Goal: Navigation & Orientation: Find specific page/section

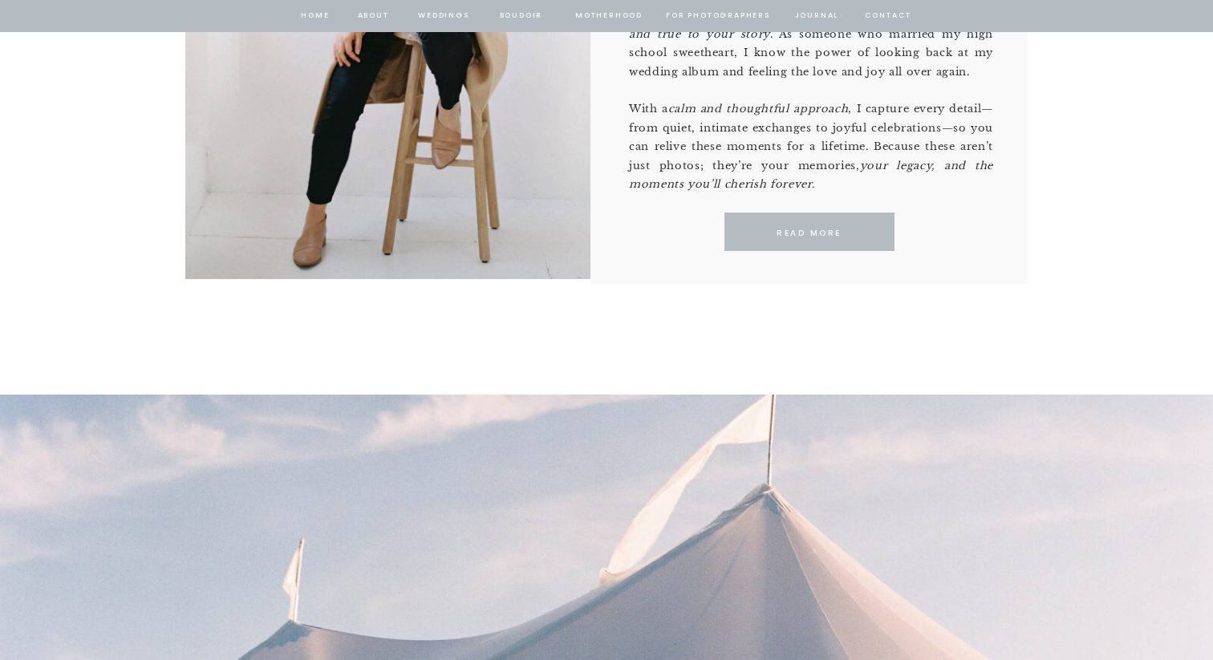
scroll to position [1224, 0]
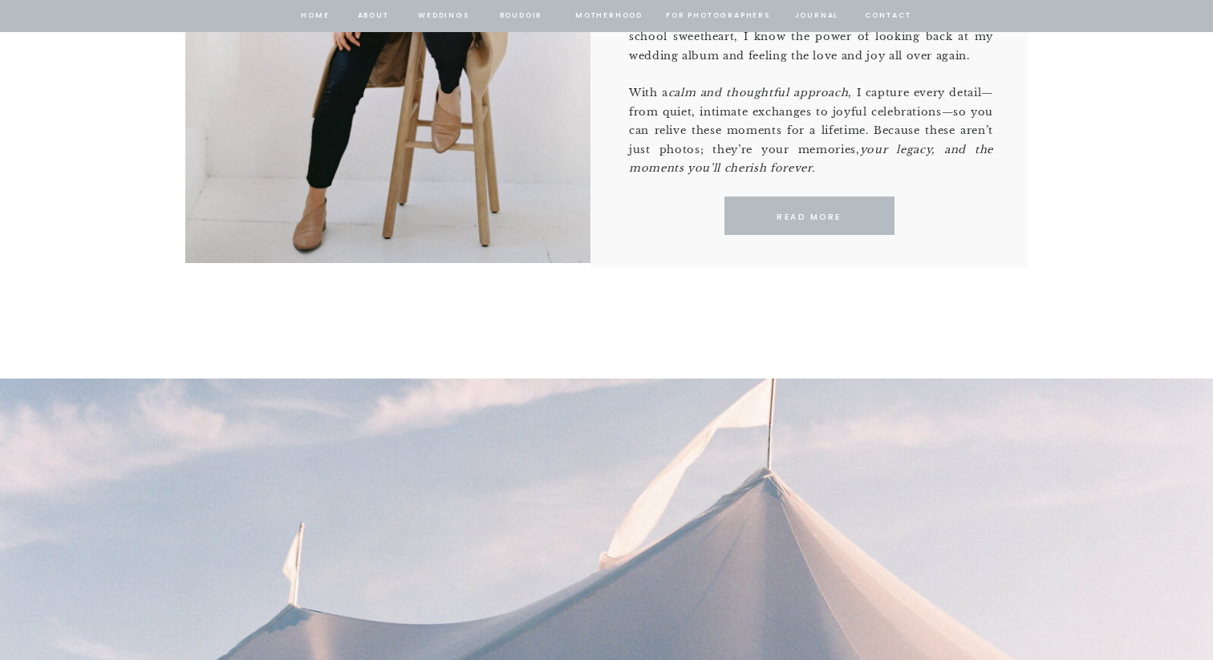
click at [824, 210] on p "READ MORE" at bounding box center [808, 217] width 147 height 14
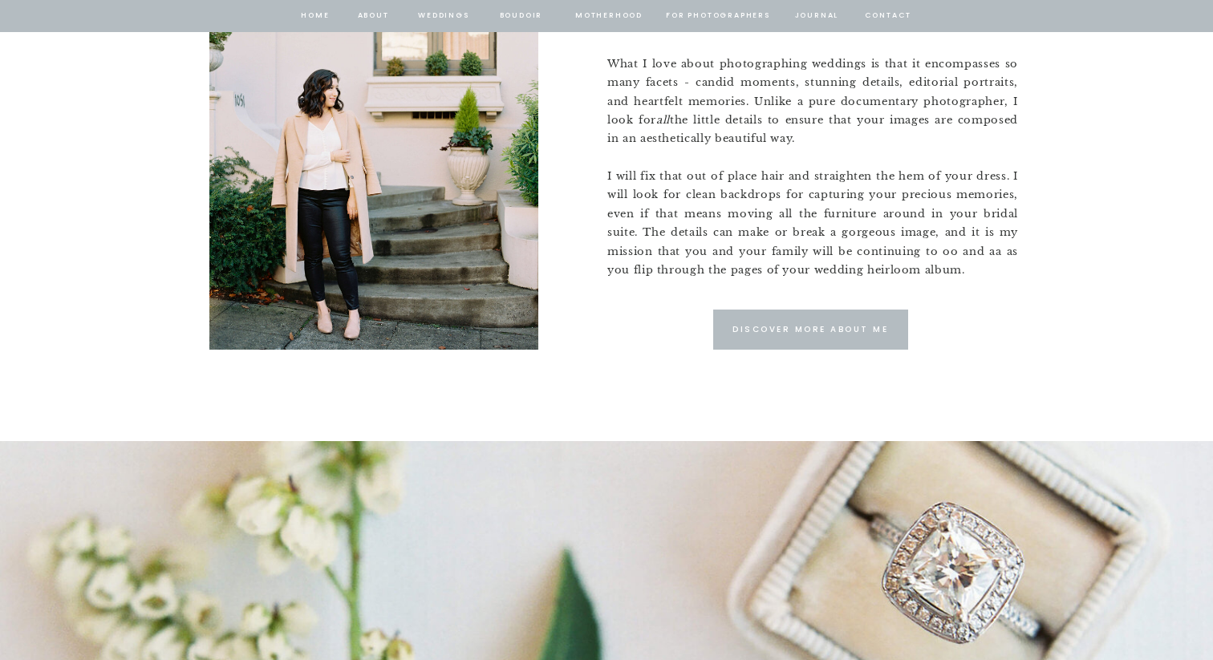
scroll to position [1399, 0]
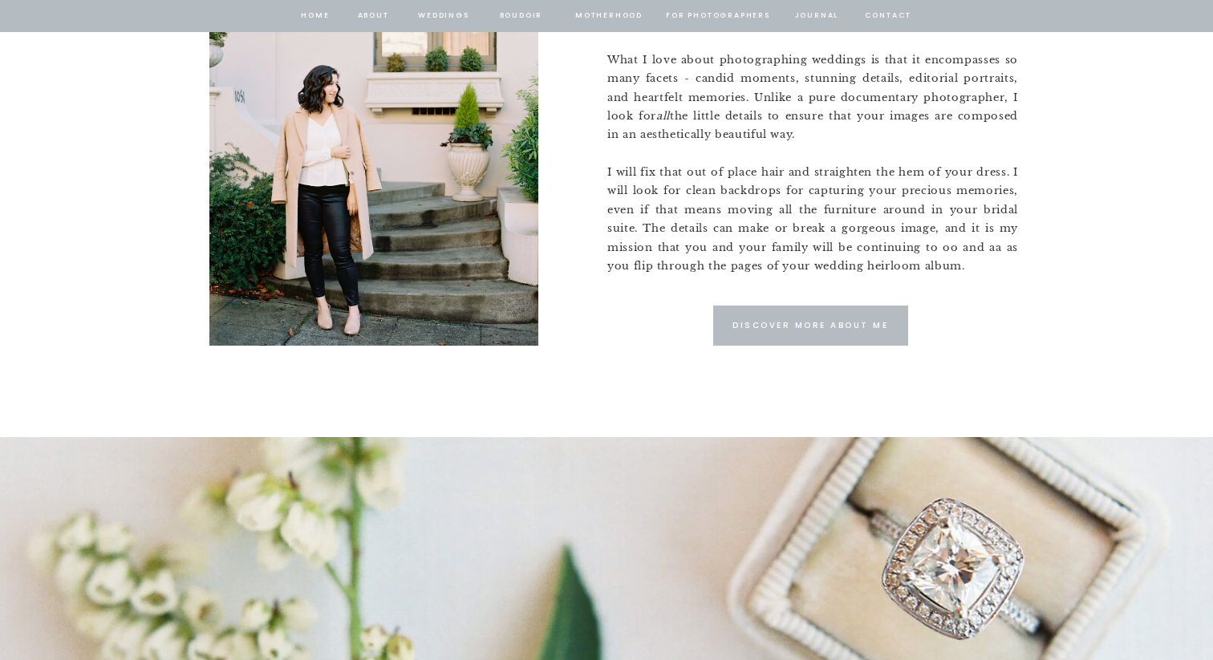
click at [730, 334] on div at bounding box center [810, 326] width 195 height 40
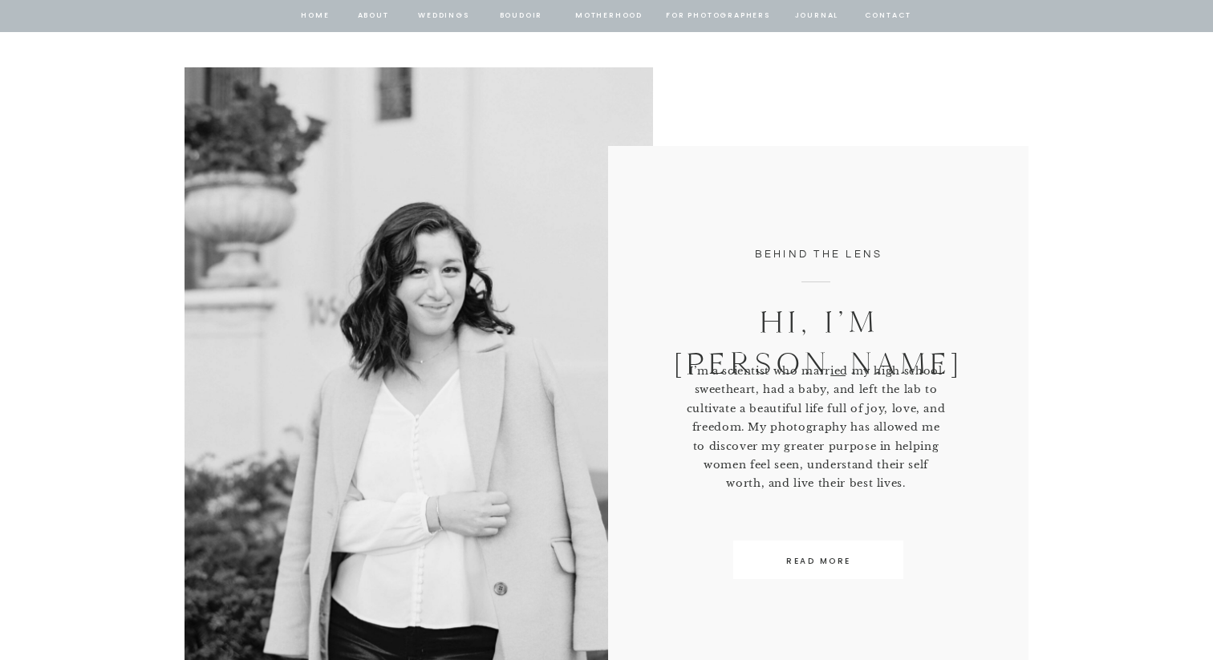
scroll to position [682, 0]
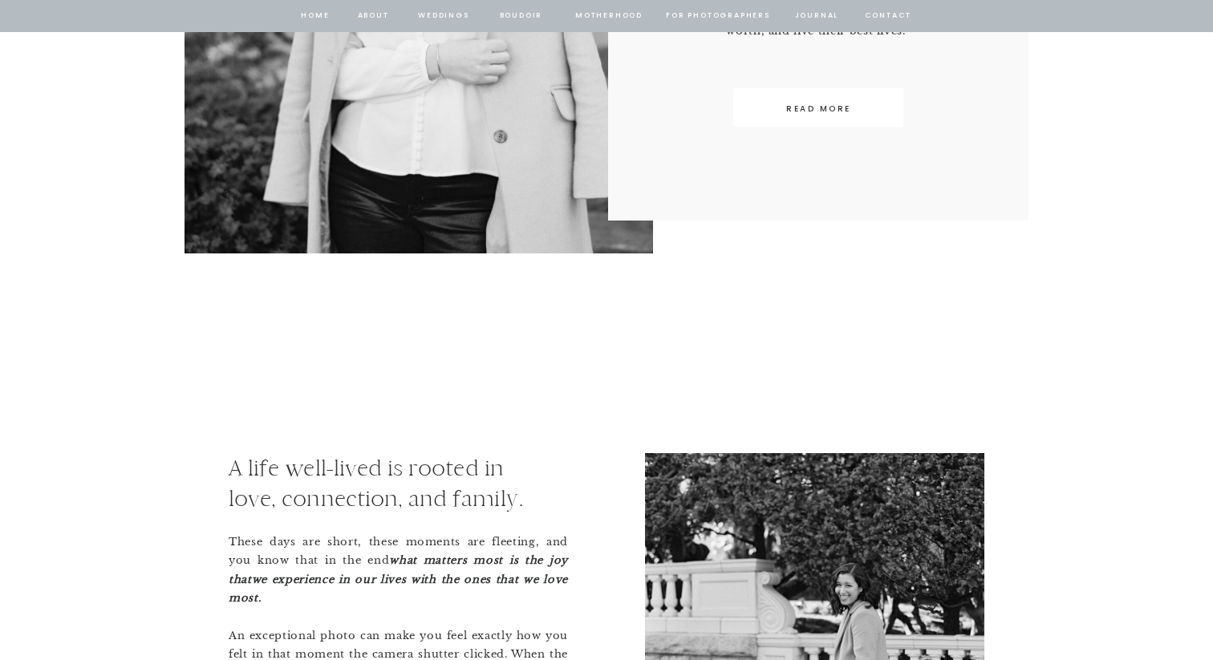
click at [789, 123] on div at bounding box center [818, 107] width 170 height 38
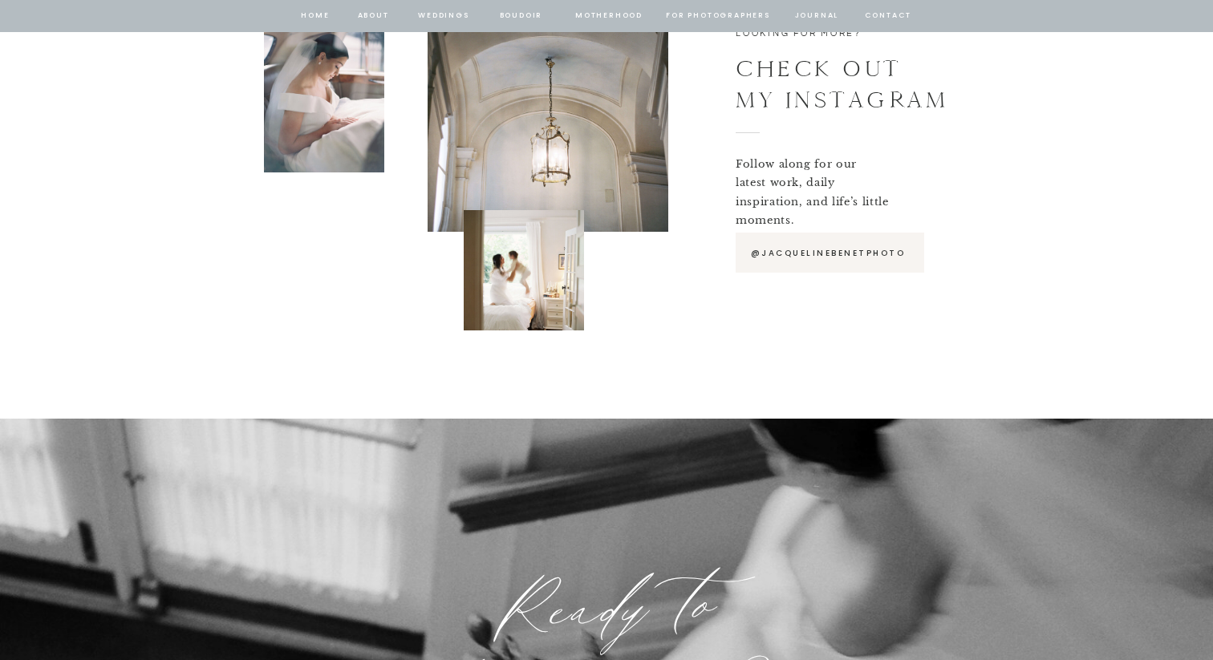
scroll to position [8034, 0]
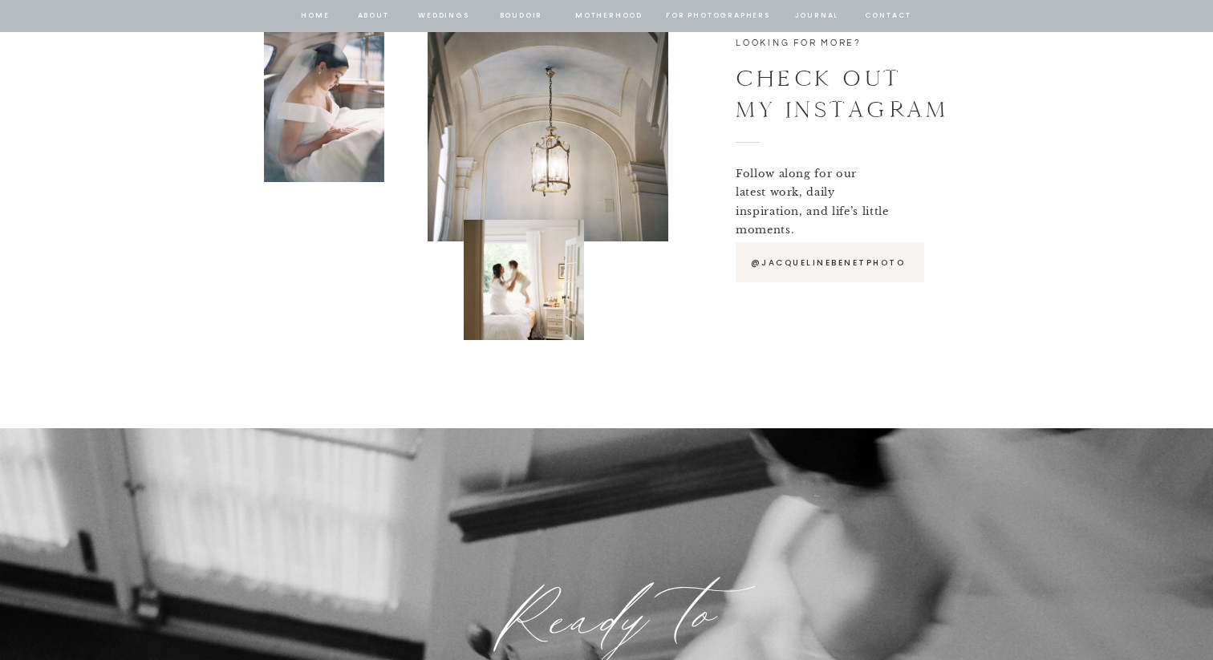
click at [786, 264] on p "@JACQUELINEBENETPHOTO" at bounding box center [827, 263] width 160 height 14
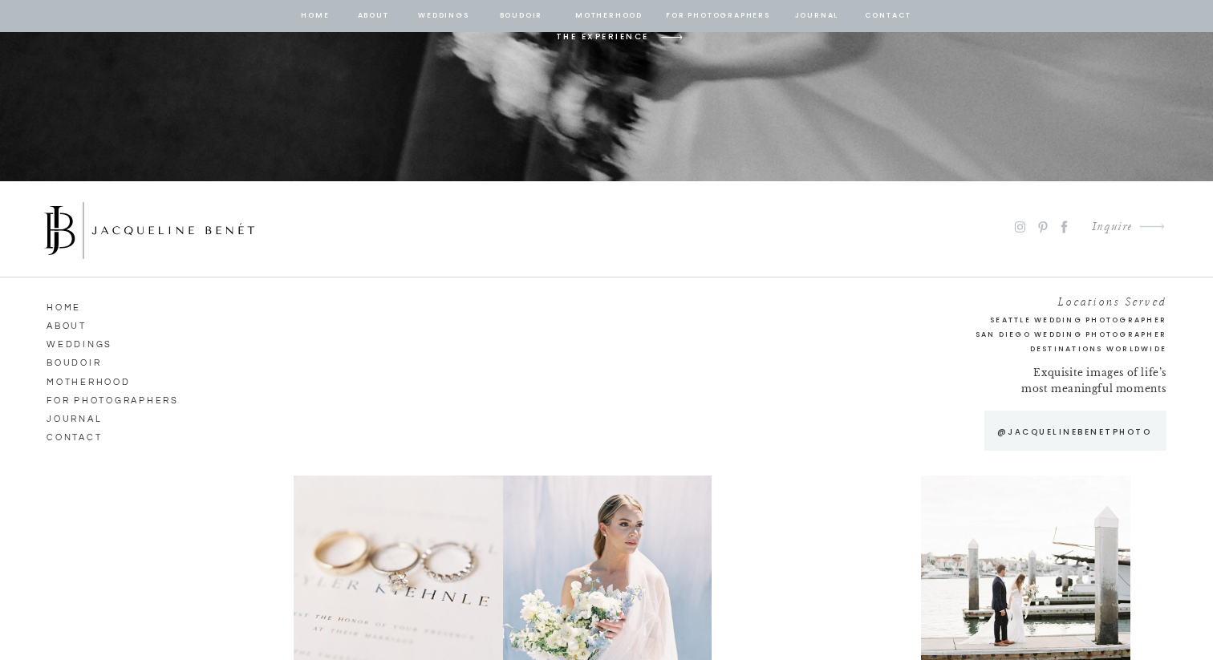
scroll to position [8806, 0]
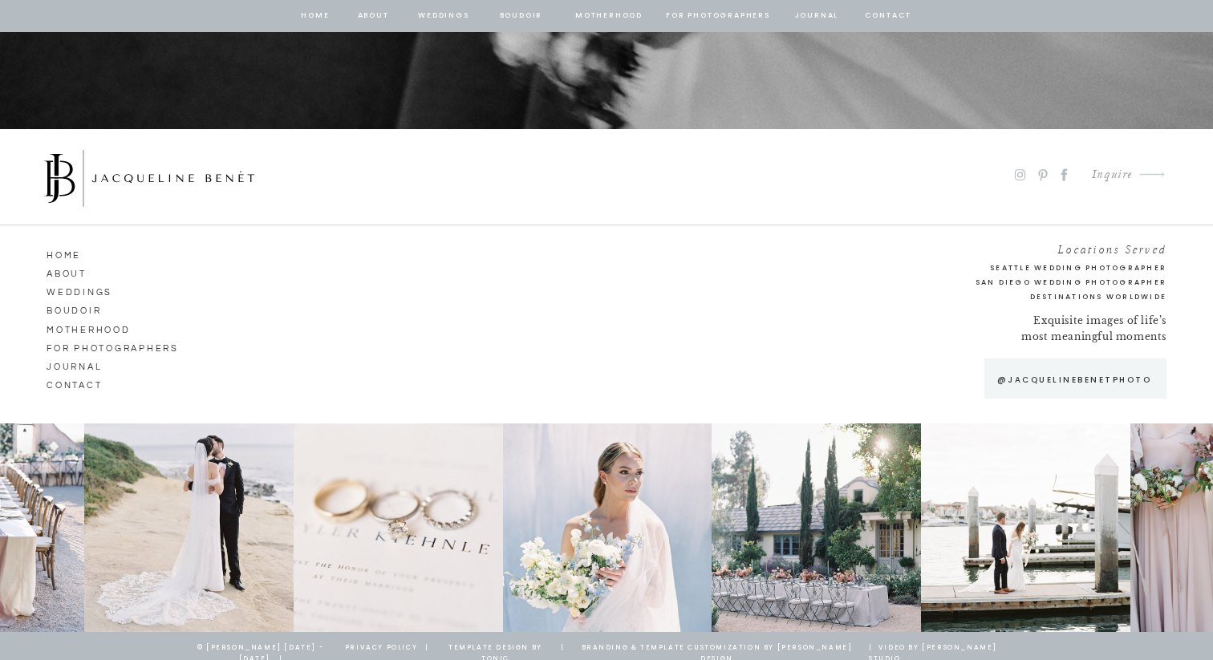
click at [83, 294] on nav "Weddings" at bounding box center [92, 290] width 91 height 14
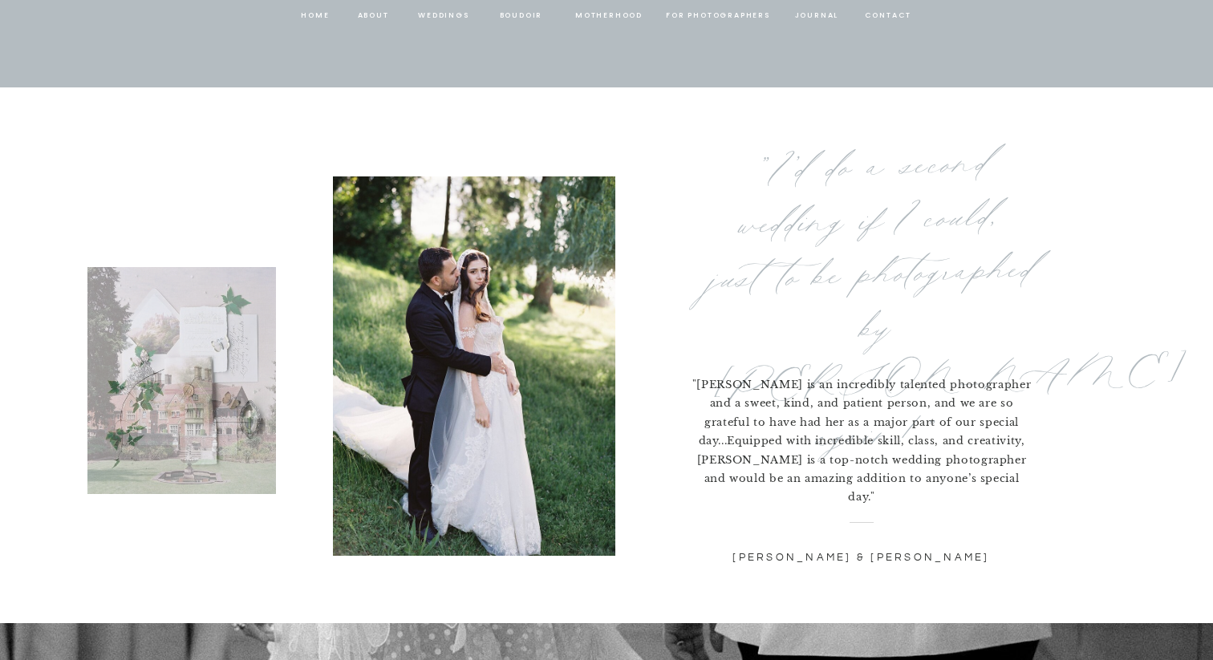
scroll to position [5188, 0]
